Goal: Information Seeking & Learning: Learn about a topic

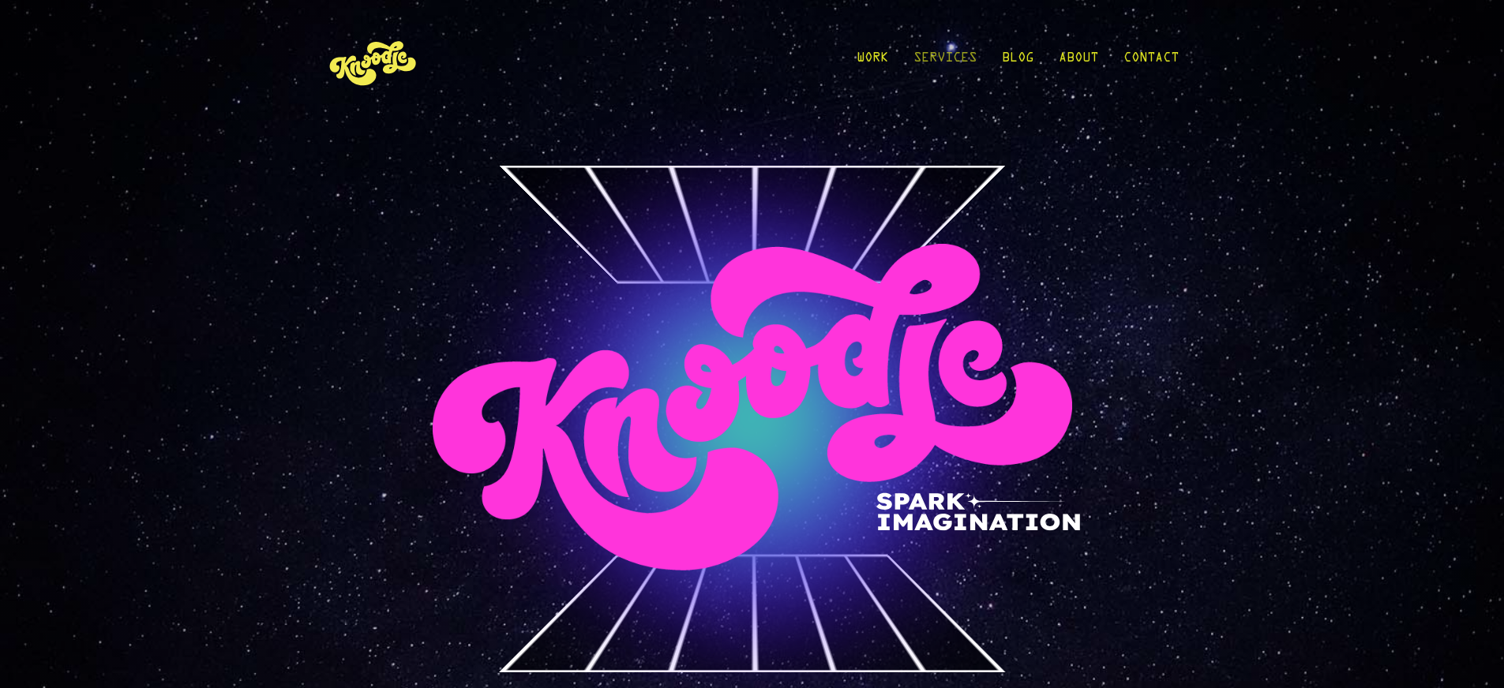
click at [962, 61] on link "Services" at bounding box center [944, 61] width 63 height 73
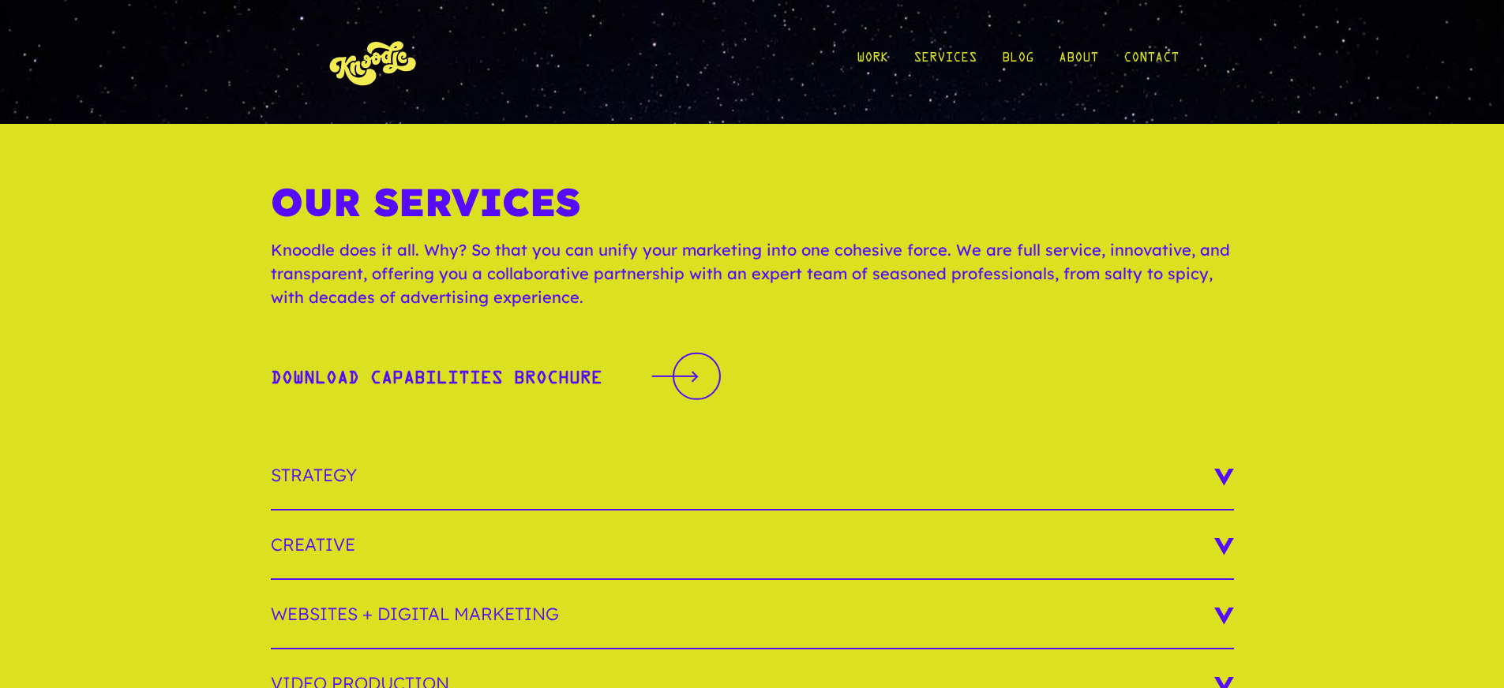
click at [1181, 55] on div "Work Services Blog About Contact Work Services Blog About Contact" at bounding box center [752, 62] width 1504 height 124
click at [1170, 58] on link "Contact" at bounding box center [1150, 61] width 55 height 73
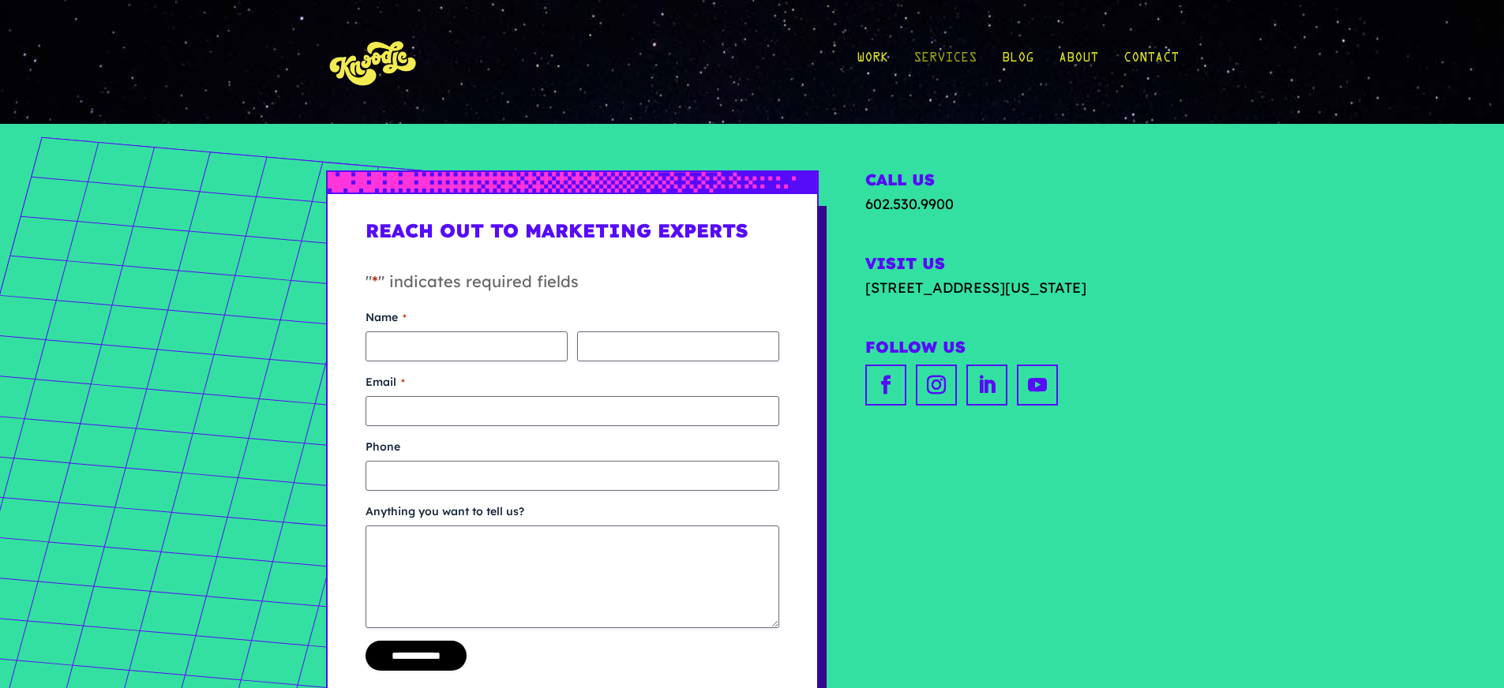
click at [971, 62] on link "Services" at bounding box center [944, 61] width 63 height 73
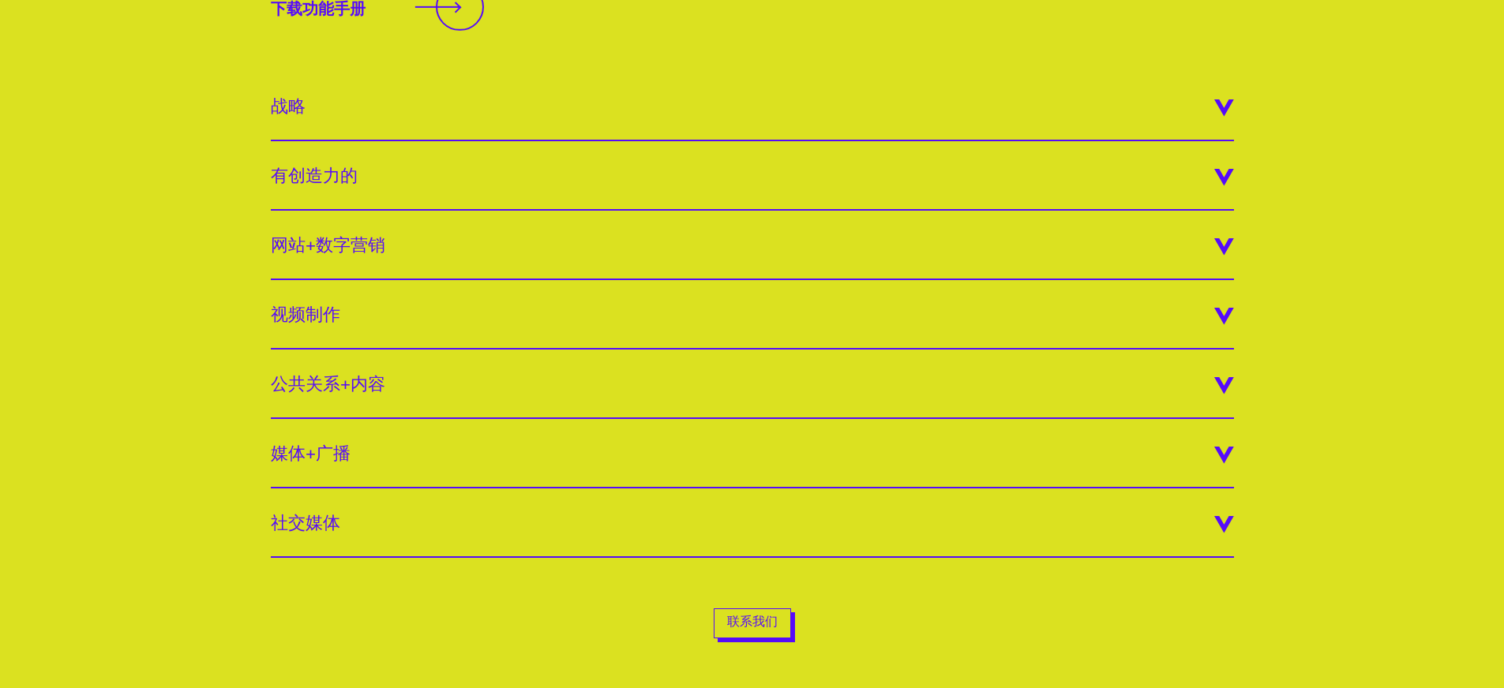
scroll to position [347, 0]
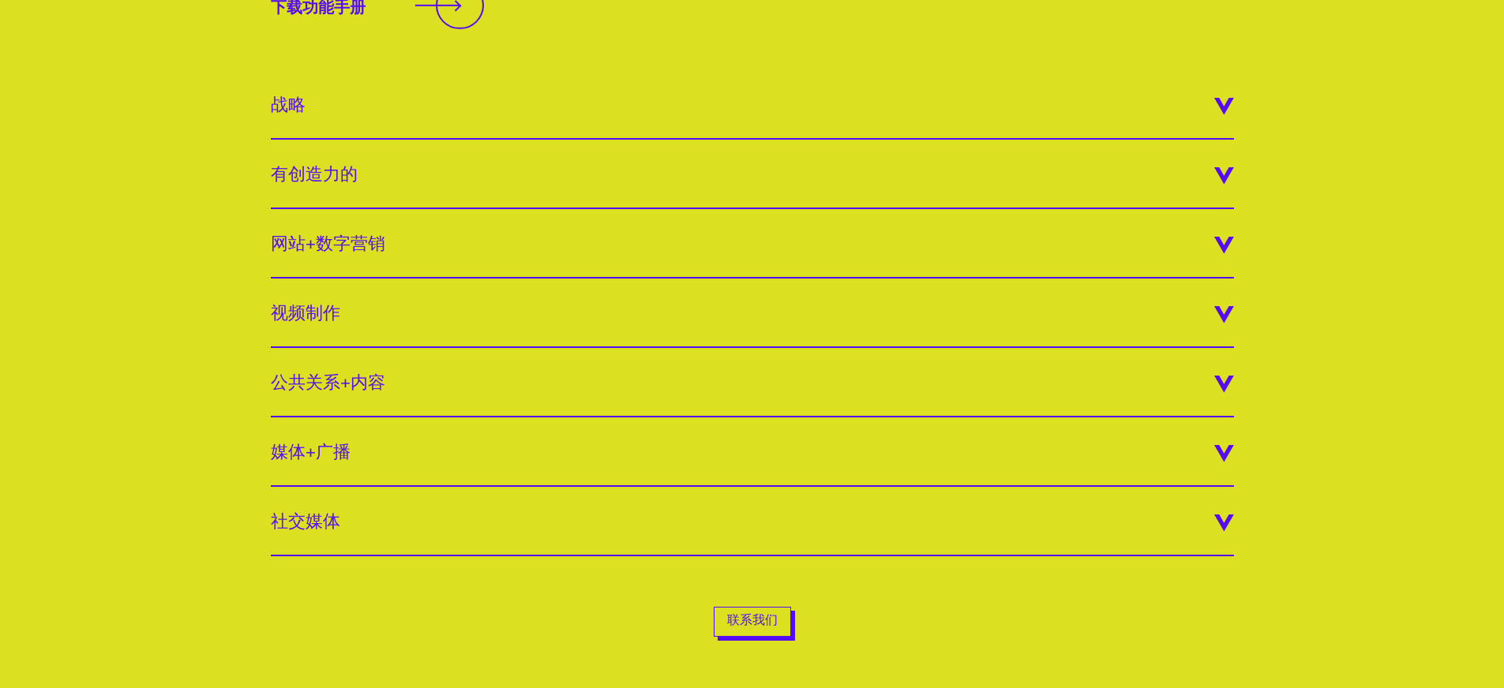
click at [572, 482] on h3 "媒体+广播" at bounding box center [752, 452] width 963 height 69
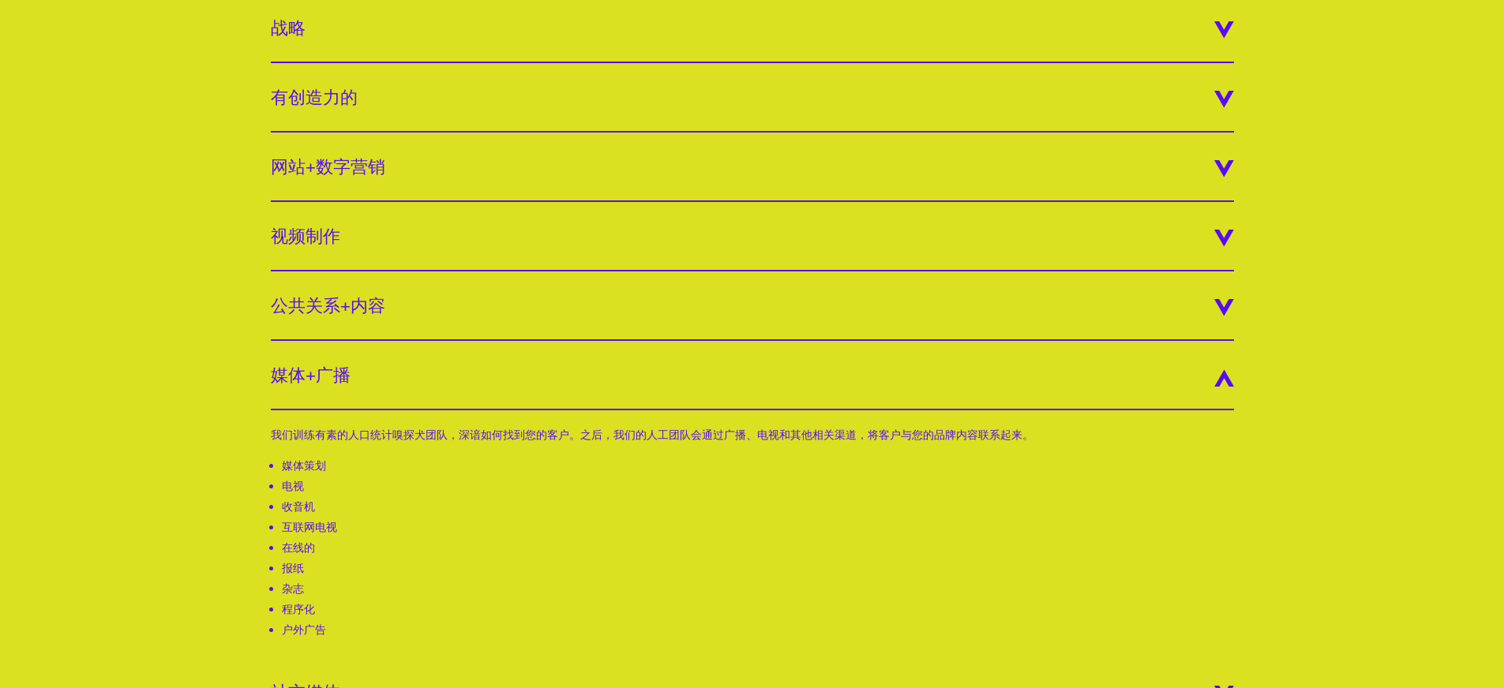
scroll to position [475, 0]
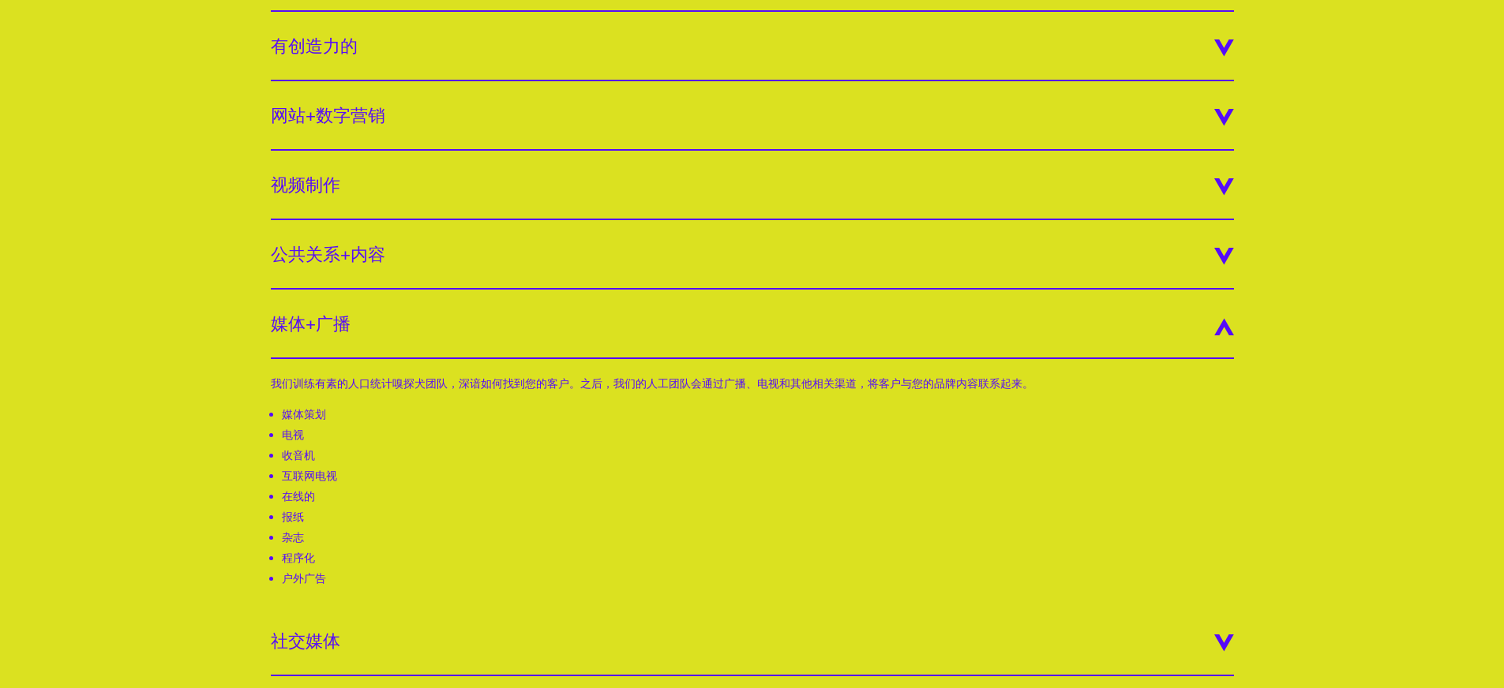
click at [298, 520] on font "报纸" at bounding box center [293, 517] width 22 height 14
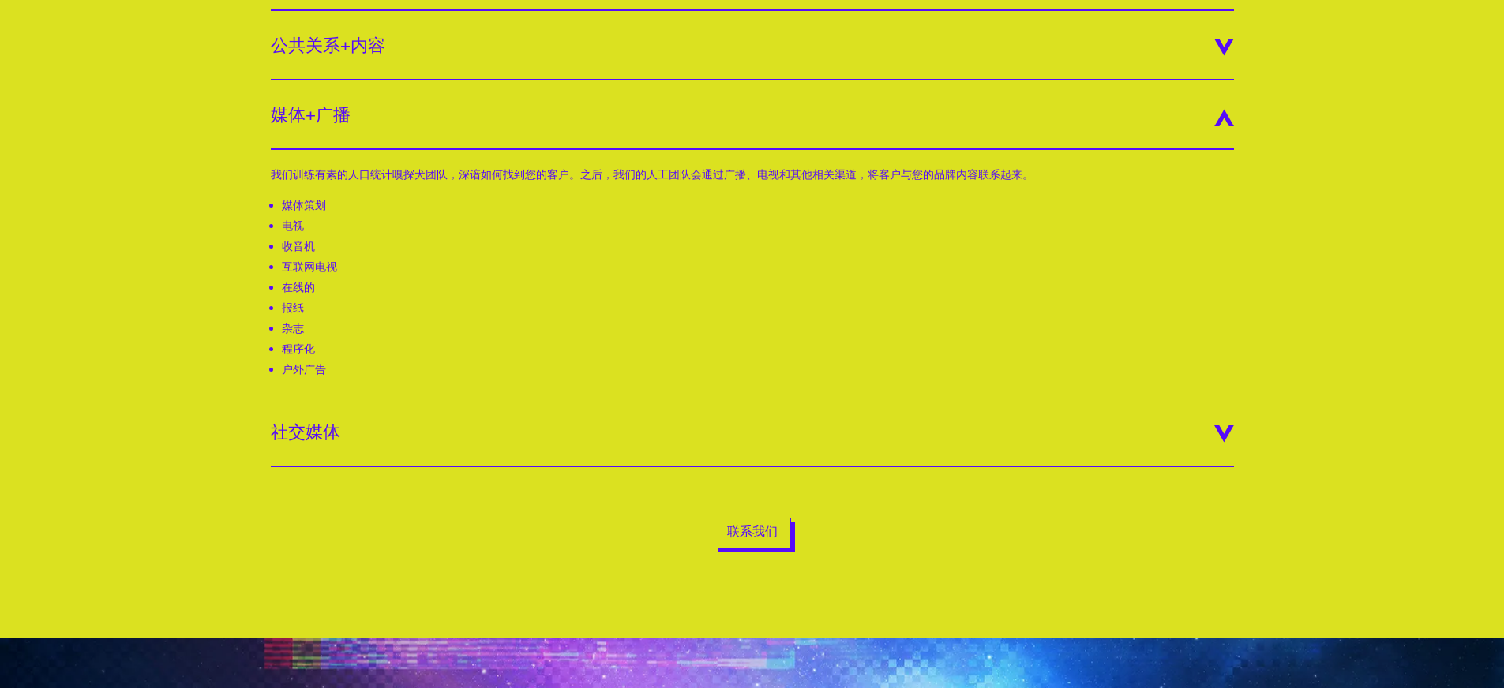
scroll to position [755, 0]
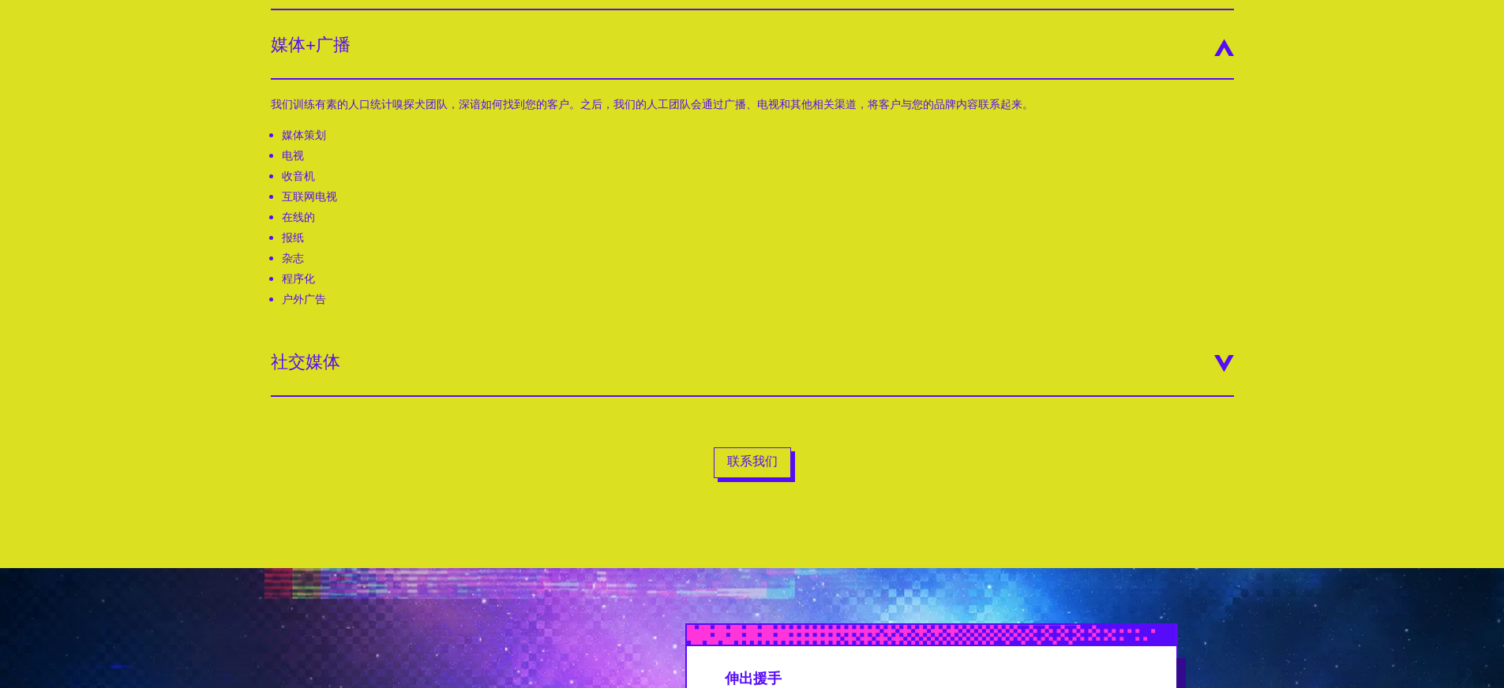
click at [388, 363] on h3 "社交媒体" at bounding box center [752, 362] width 963 height 69
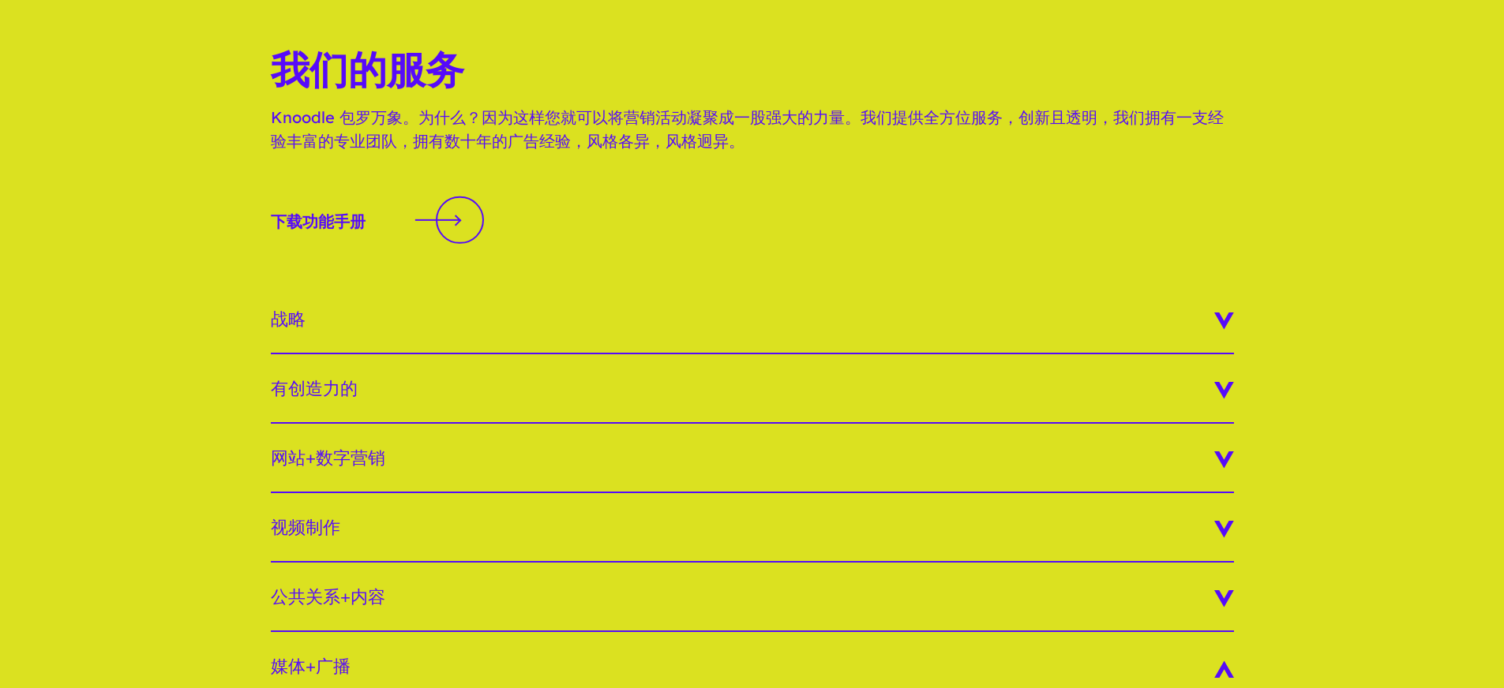
scroll to position [0, 0]
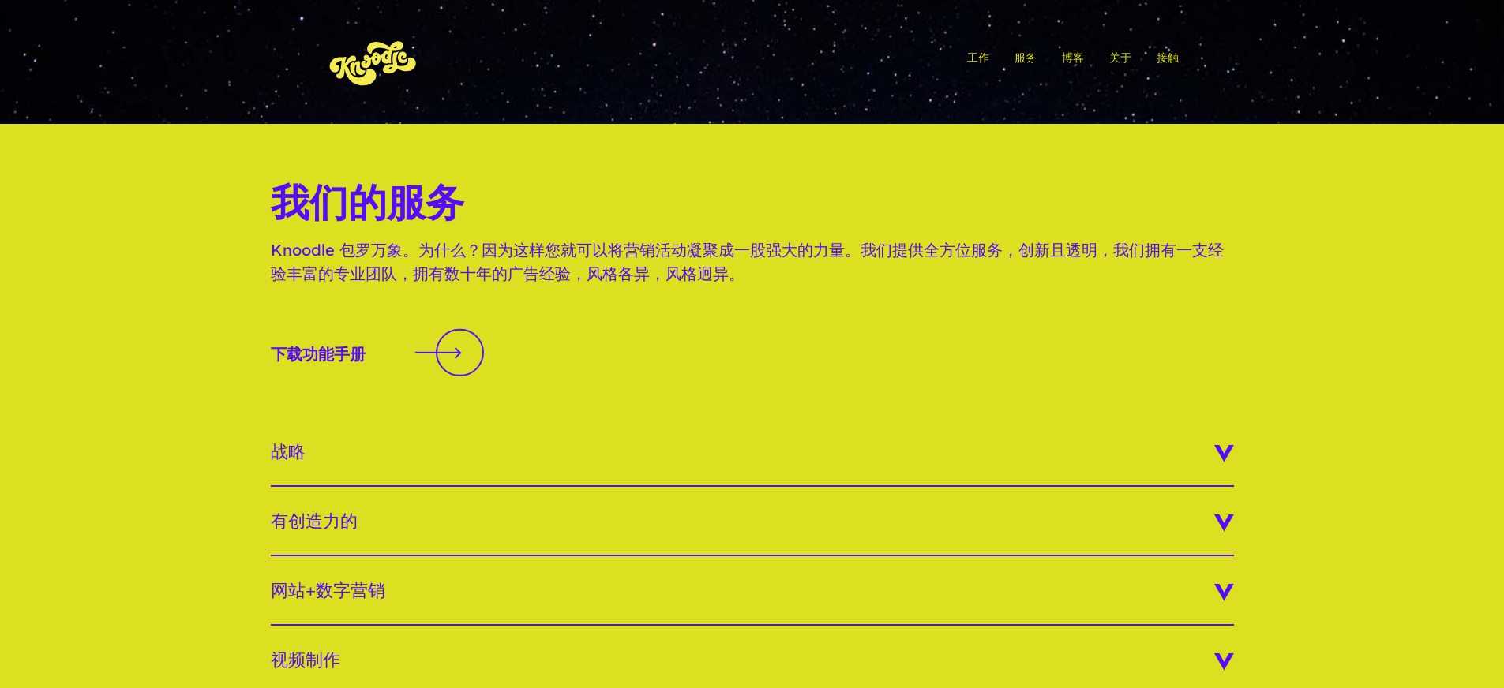
click at [375, 431] on h3 "战略" at bounding box center [752, 452] width 963 height 69
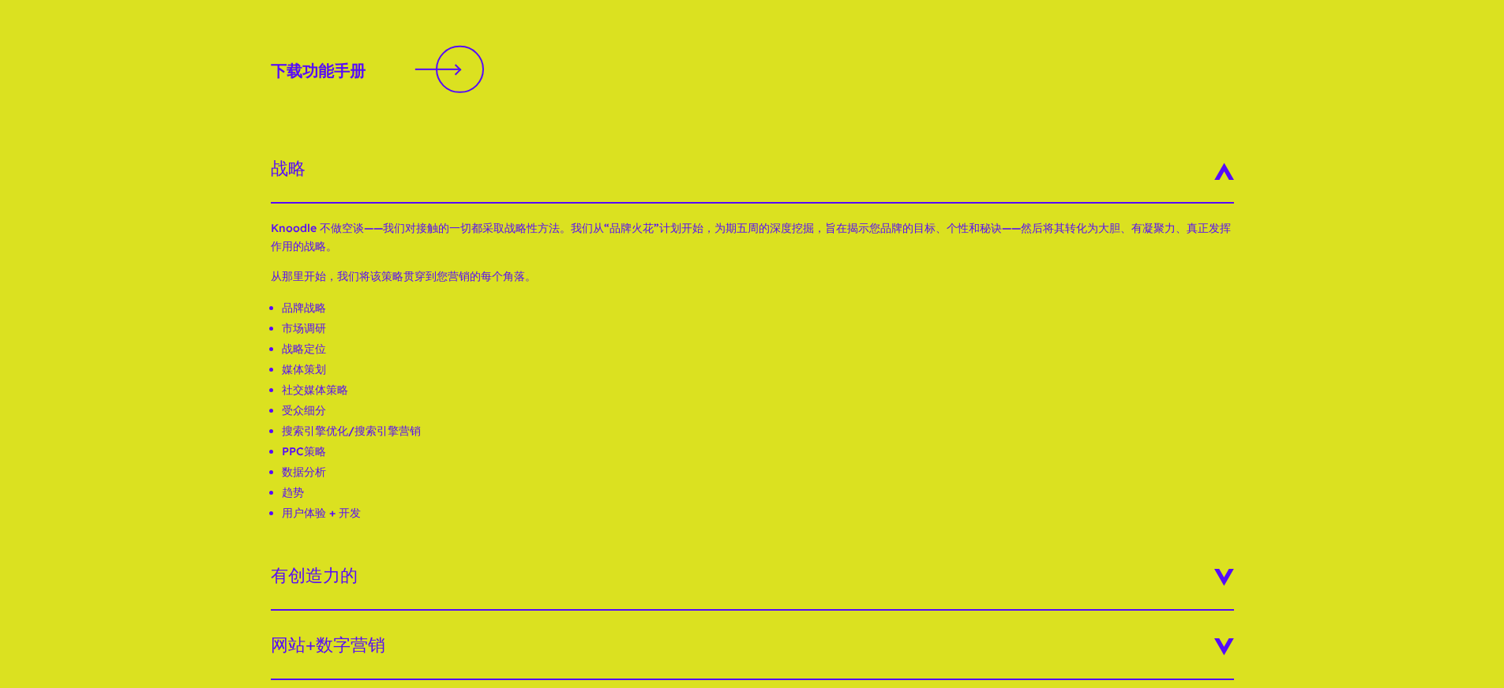
scroll to position [7, 0]
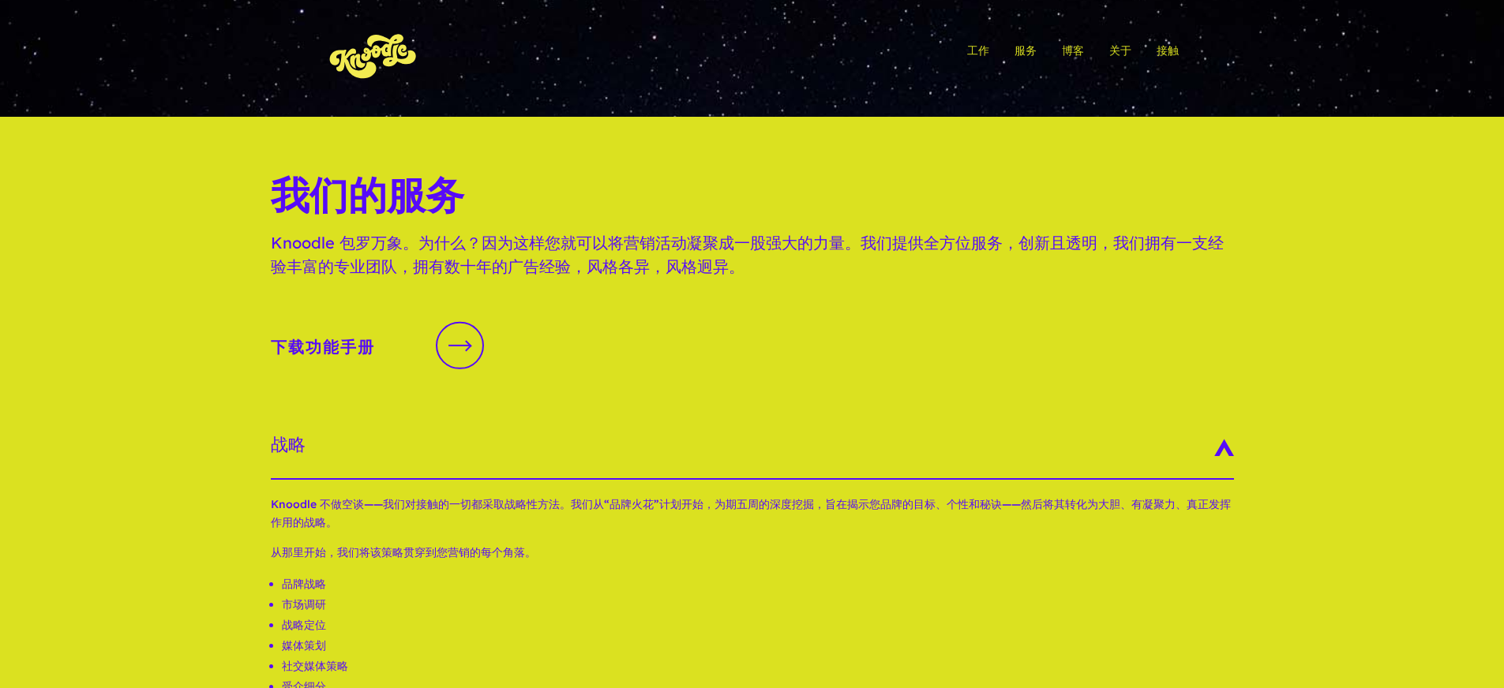
click at [446, 336] on div at bounding box center [459, 345] width 47 height 47
